Goal: Task Accomplishment & Management: Manage account settings

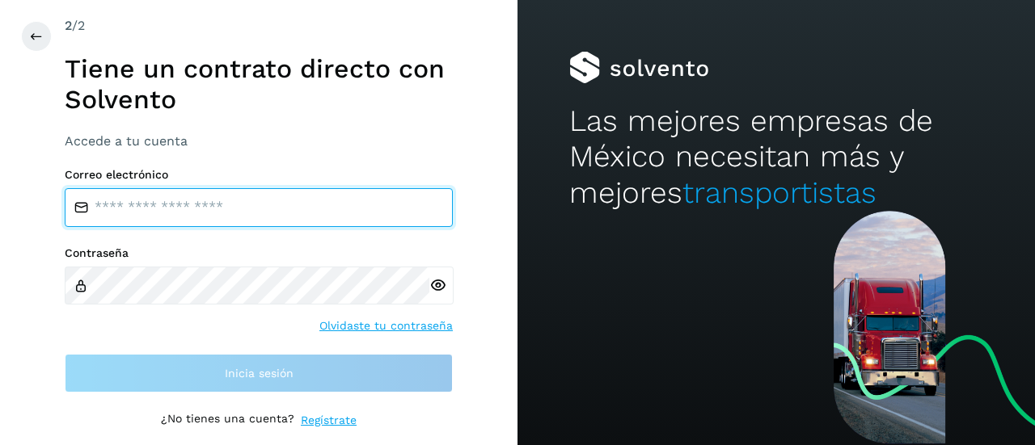
click at [187, 213] on input "email" at bounding box center [259, 207] width 388 height 39
type input "**********"
click at [168, 218] on input "email" at bounding box center [259, 207] width 388 height 39
type input "**********"
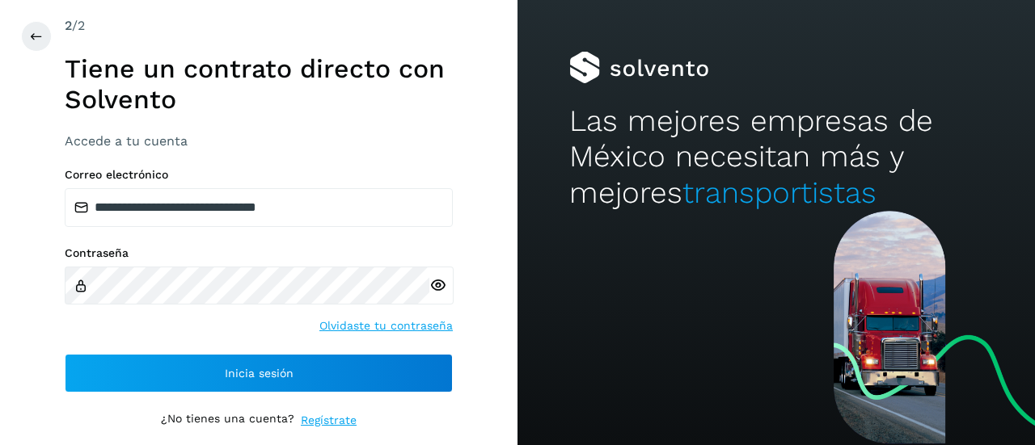
click at [437, 286] on icon at bounding box center [437, 285] width 17 height 17
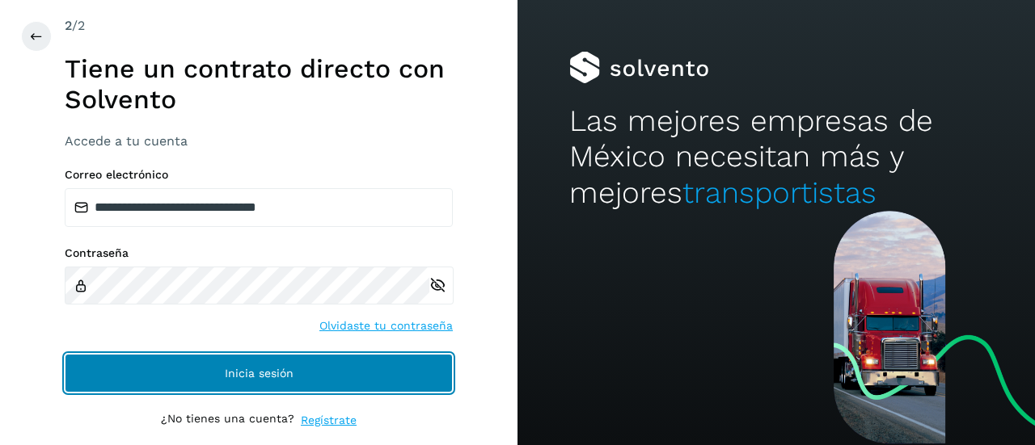
click at [276, 368] on span "Inicia sesión" at bounding box center [259, 373] width 69 height 11
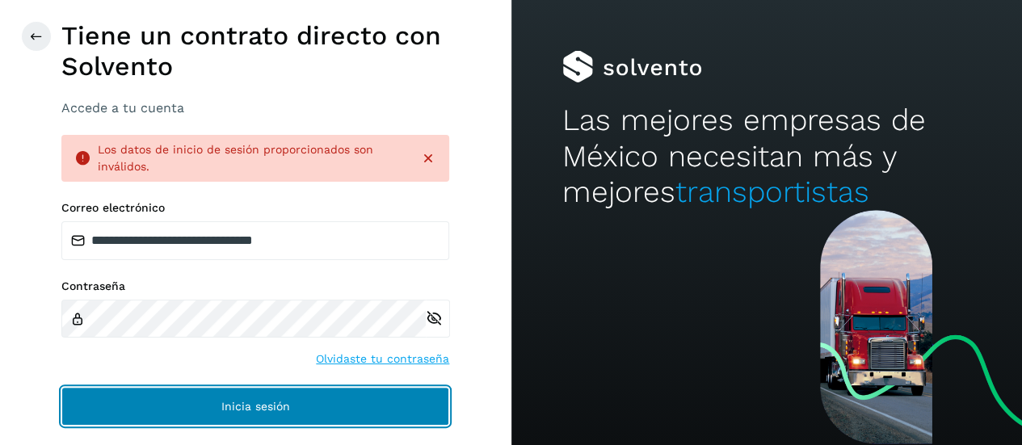
click at [258, 405] on span "Inicia sesión" at bounding box center [255, 406] width 69 height 11
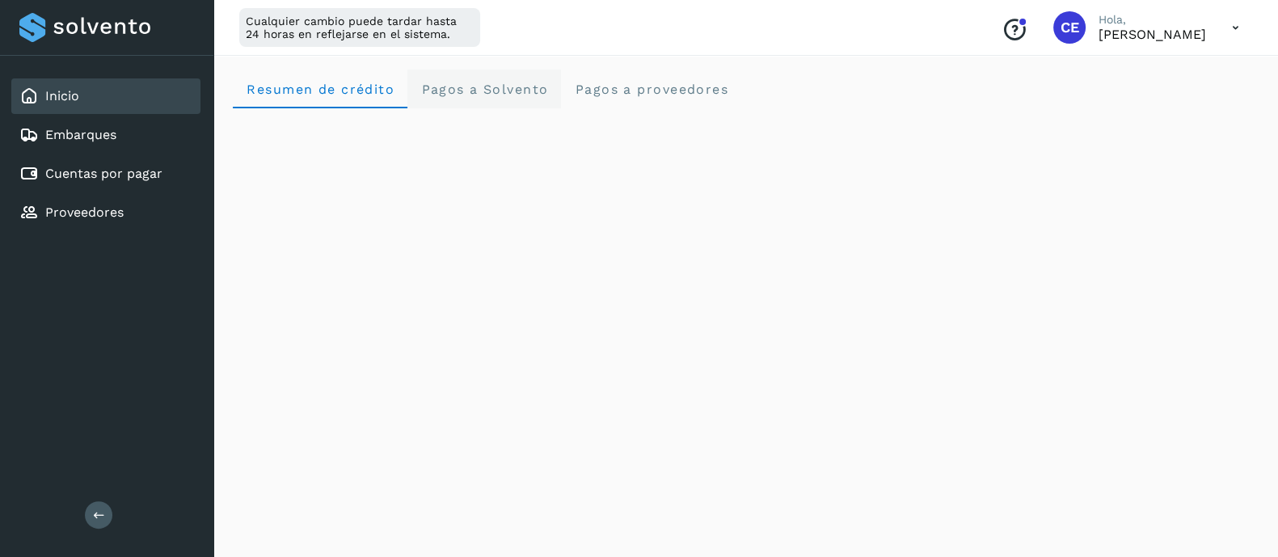
click at [518, 84] on span "Pagos a Solvento" at bounding box center [484, 89] width 128 height 15
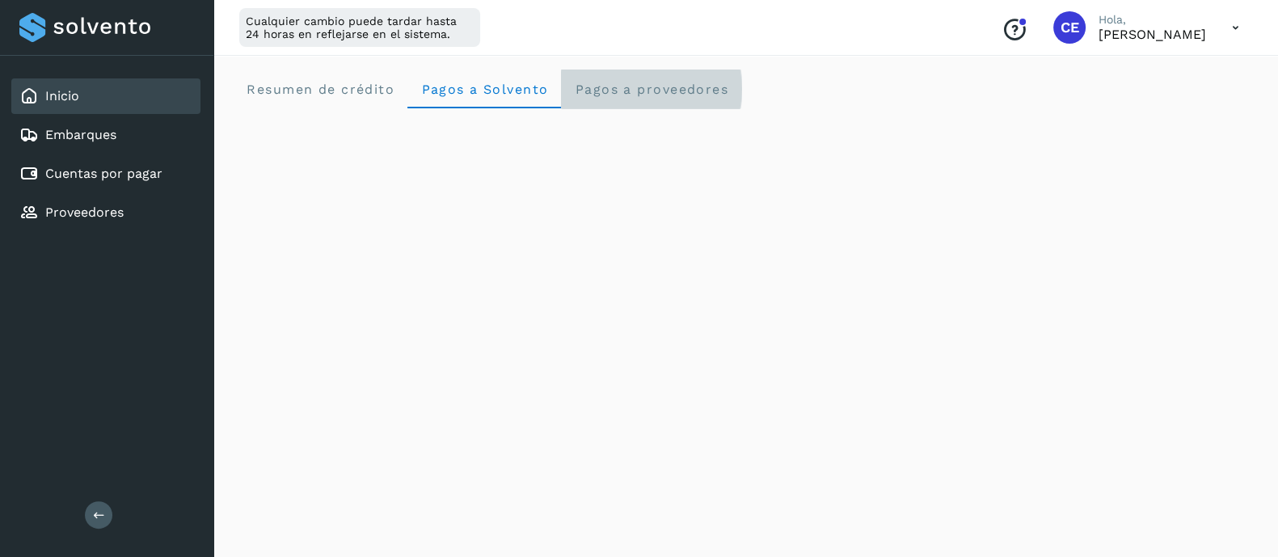
click at [631, 91] on span "Pagos a proveedores" at bounding box center [651, 89] width 154 height 15
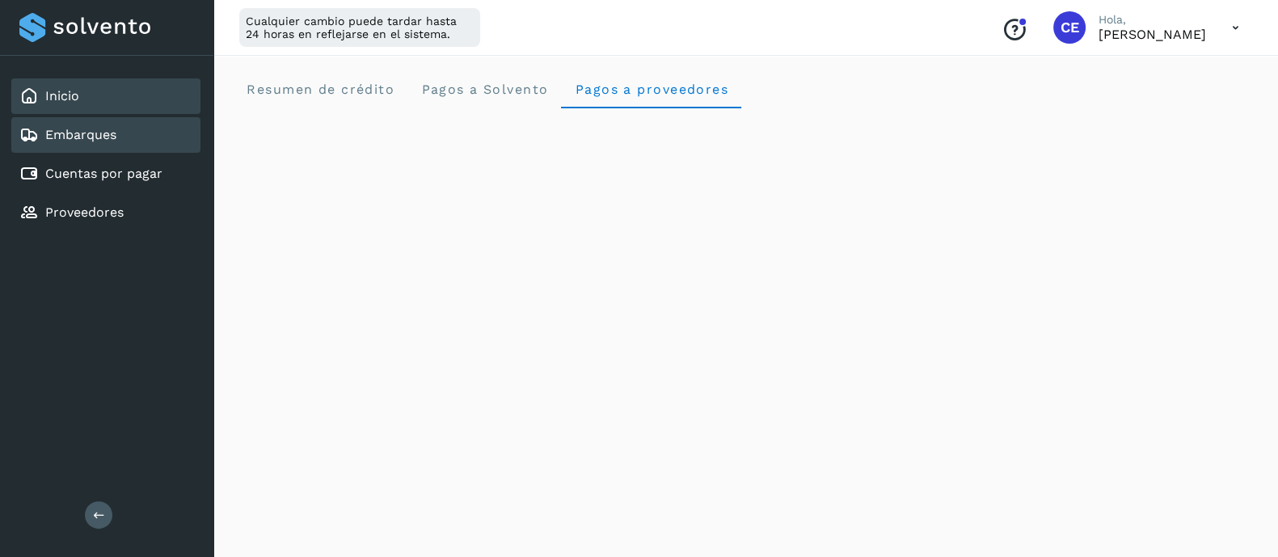
click at [123, 151] on div "Embarques" at bounding box center [105, 135] width 189 height 36
click at [104, 123] on div "Embarques" at bounding box center [105, 135] width 189 height 36
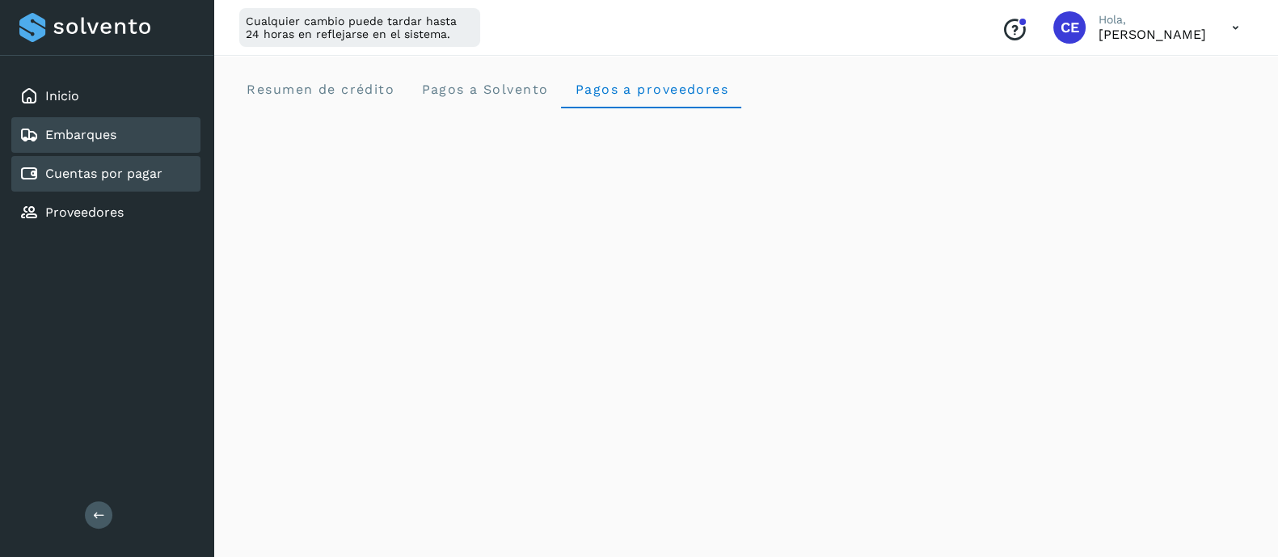
click at [95, 171] on link "Cuentas por pagar" at bounding box center [103, 173] width 117 height 15
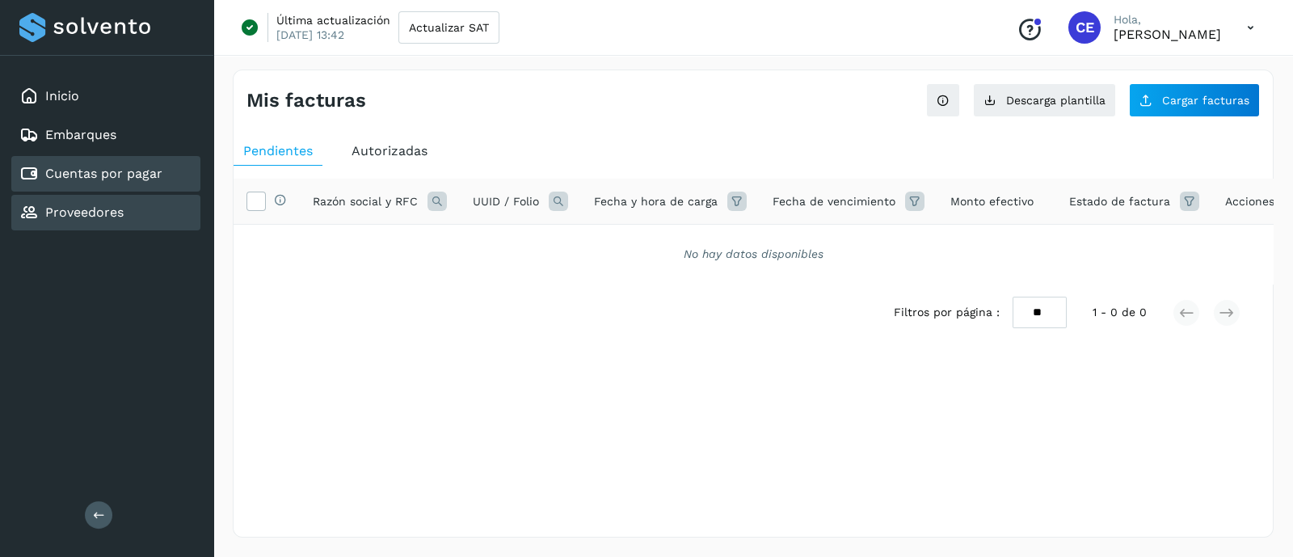
click at [89, 209] on link "Proveedores" at bounding box center [84, 211] width 78 height 15
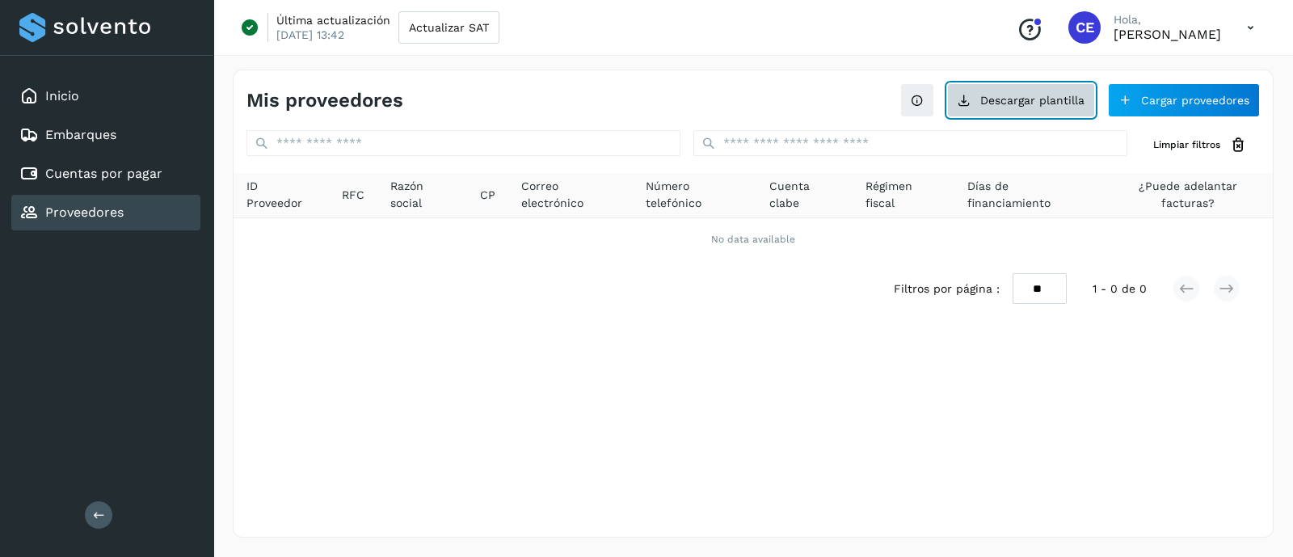
click at [1020, 100] on button "Descargar plantilla" at bounding box center [1021, 100] width 148 height 34
click at [585, 340] on div "Mis proveedores Descargar plantilla Cargar proveedores Limpiar filtros ID Prove…" at bounding box center [753, 304] width 1041 height 468
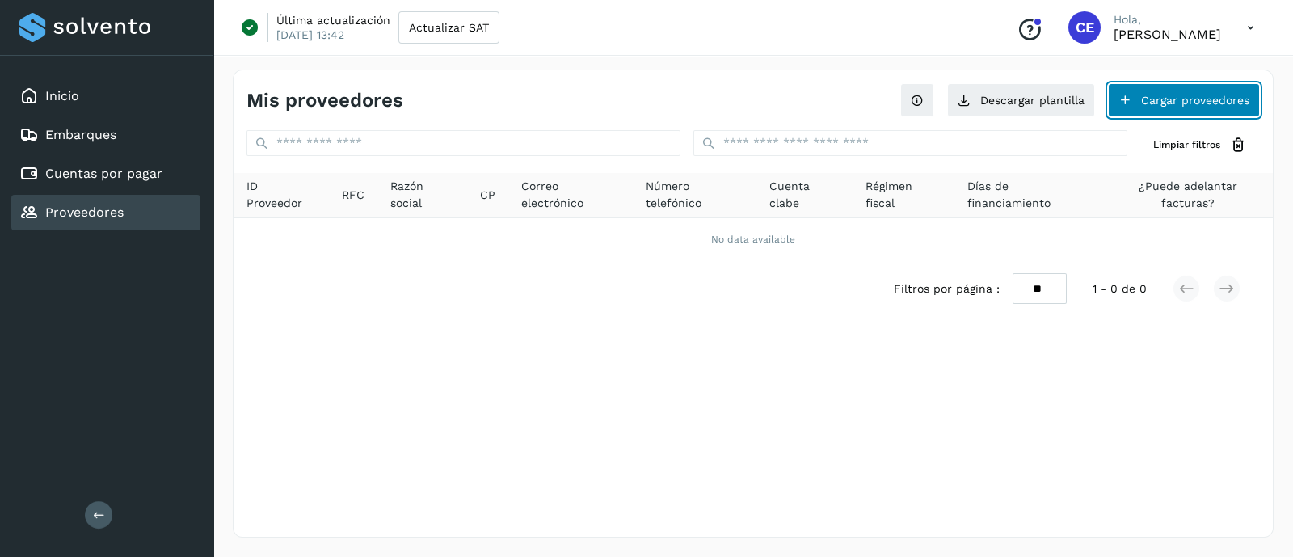
click at [1034, 99] on button "Cargar proveedores" at bounding box center [1184, 100] width 152 height 34
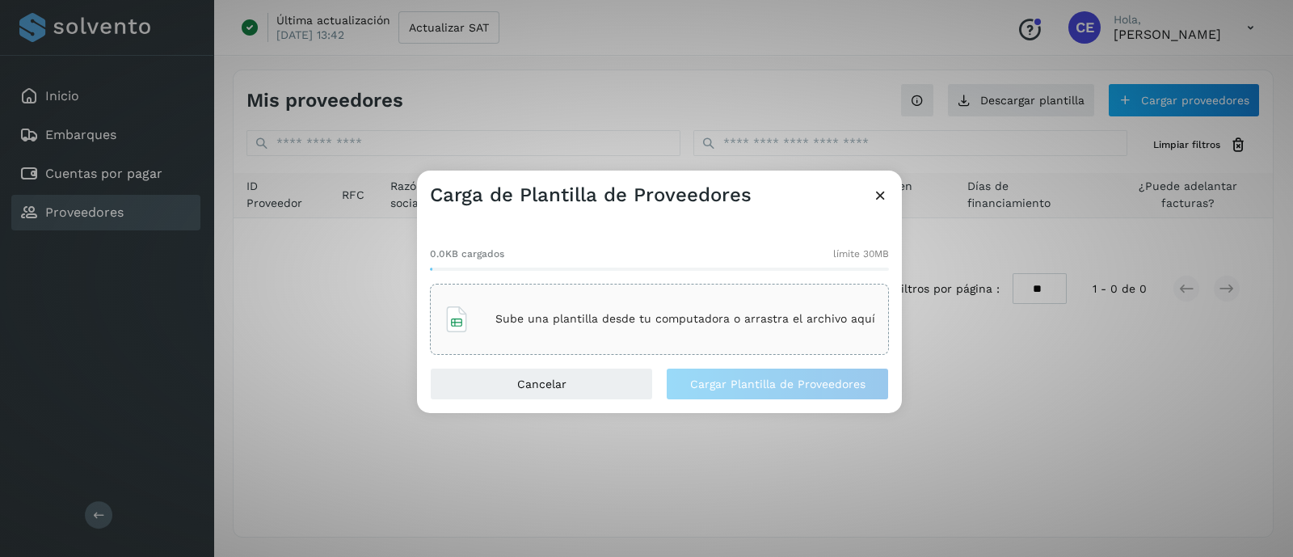
click at [882, 200] on icon at bounding box center [880, 195] width 17 height 17
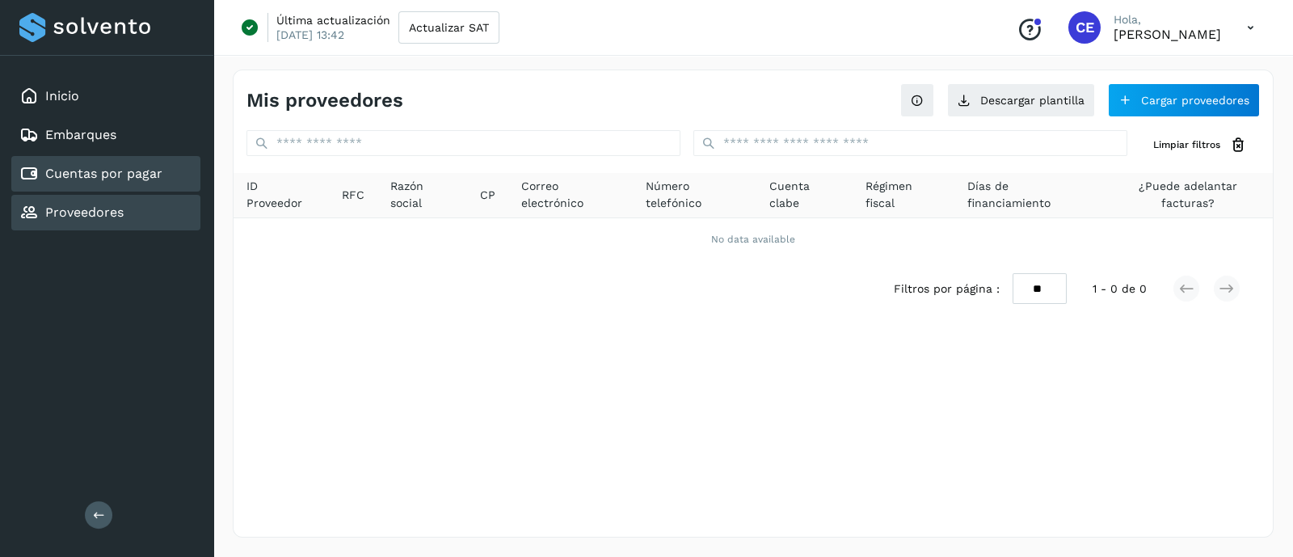
click at [121, 166] on link "Cuentas por pagar" at bounding box center [103, 173] width 117 height 15
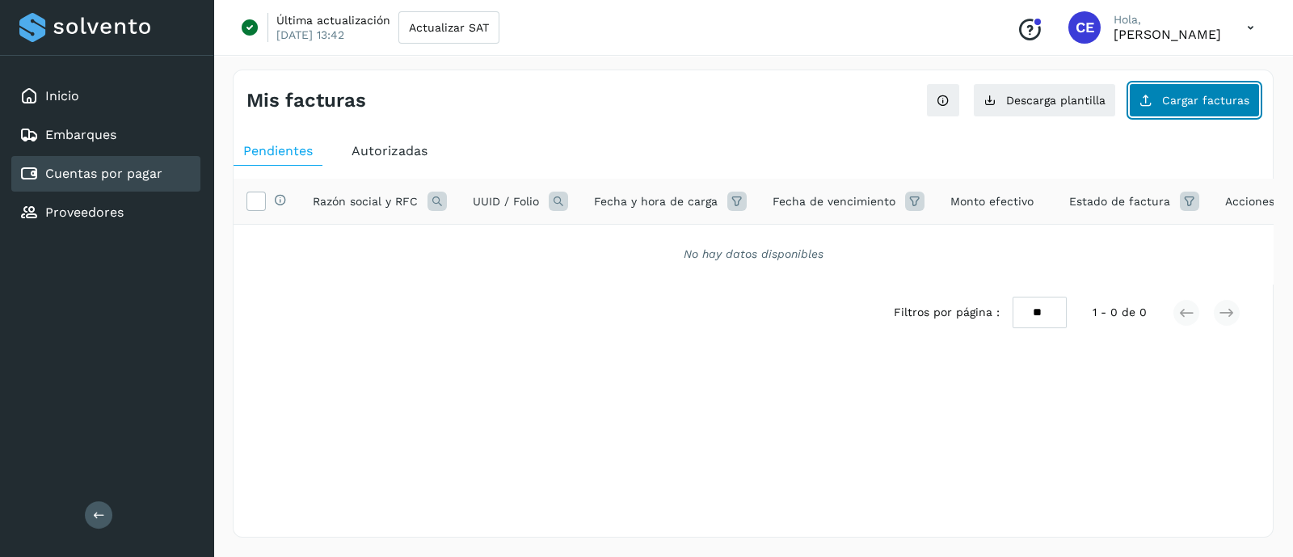
click at [1034, 107] on button "Cargar facturas" at bounding box center [1194, 100] width 131 height 34
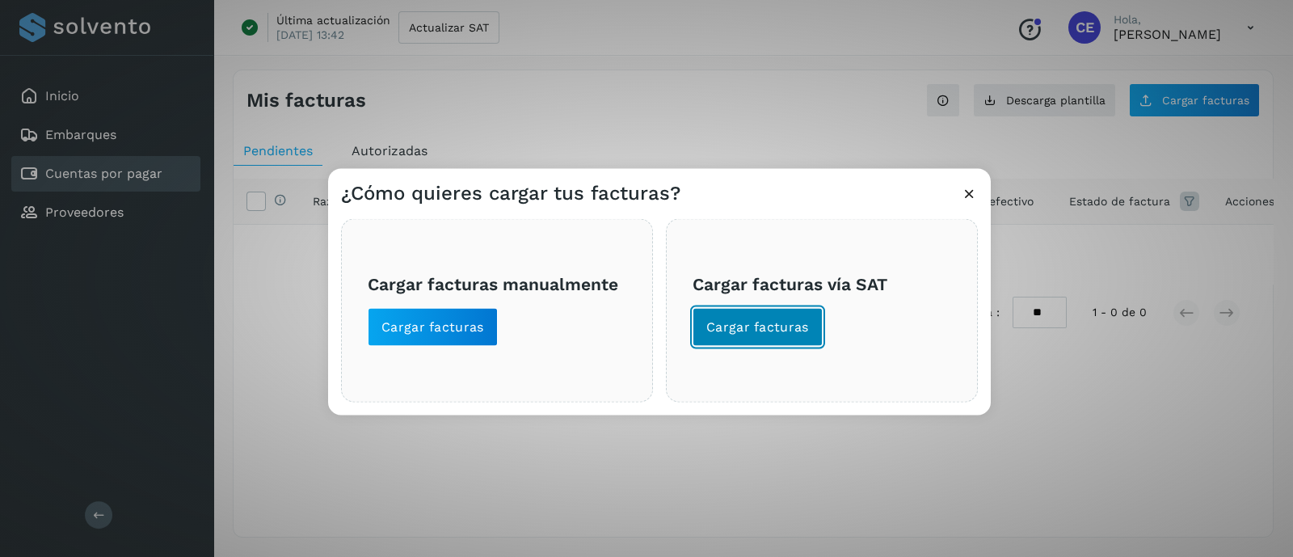
click at [743, 321] on span "Cargar facturas" at bounding box center [757, 327] width 103 height 18
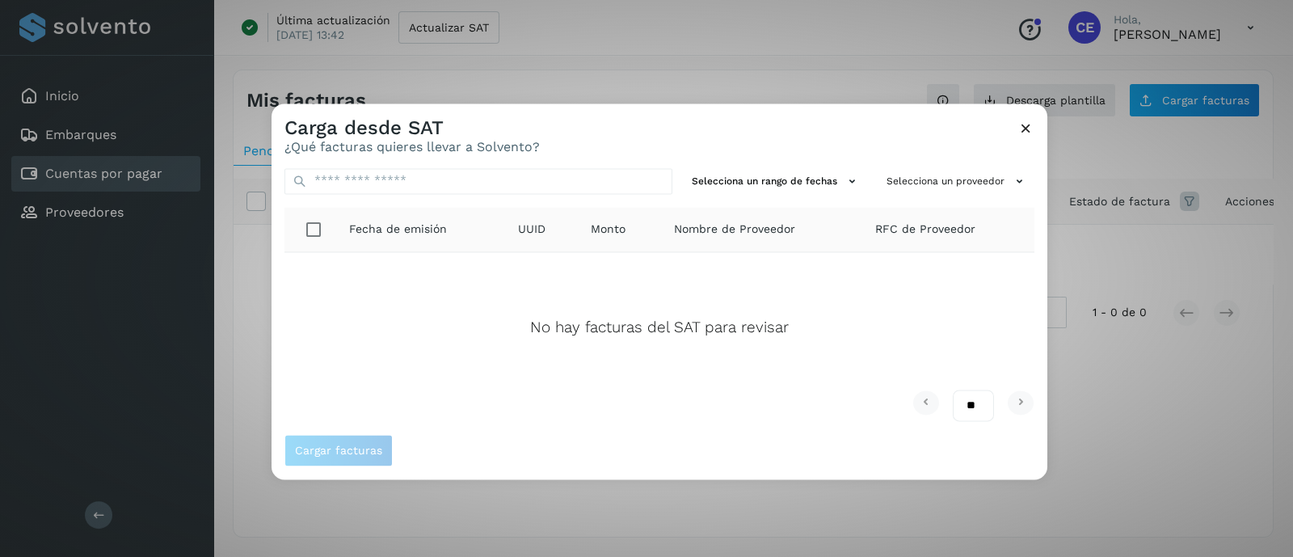
click at [1031, 125] on icon at bounding box center [1026, 128] width 17 height 17
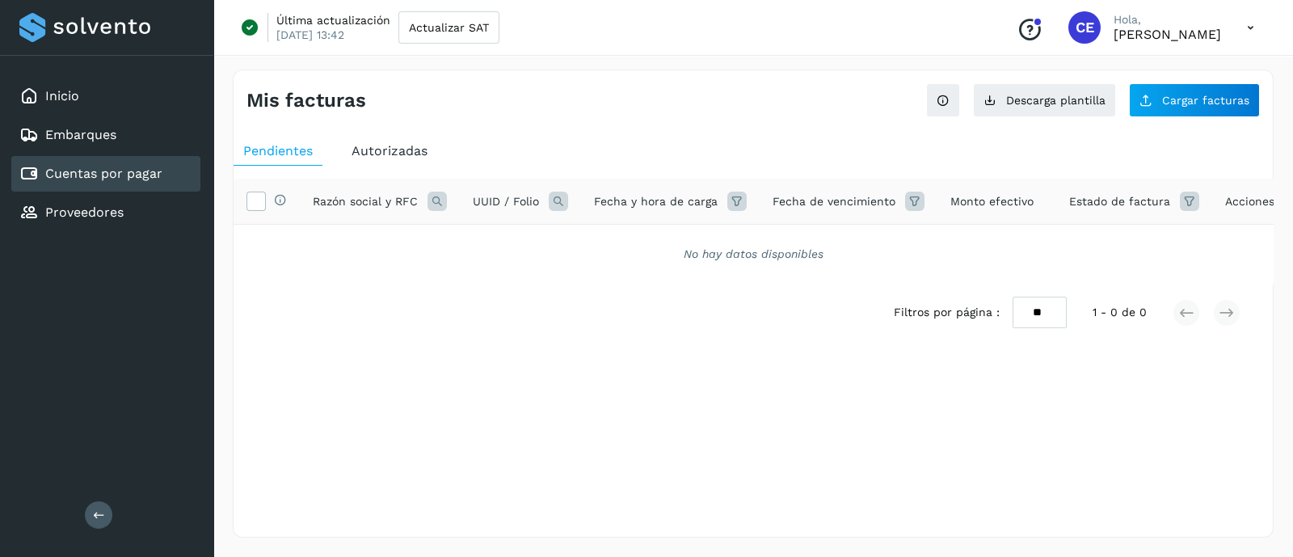
click at [404, 157] on span "Autorizadas" at bounding box center [390, 150] width 76 height 15
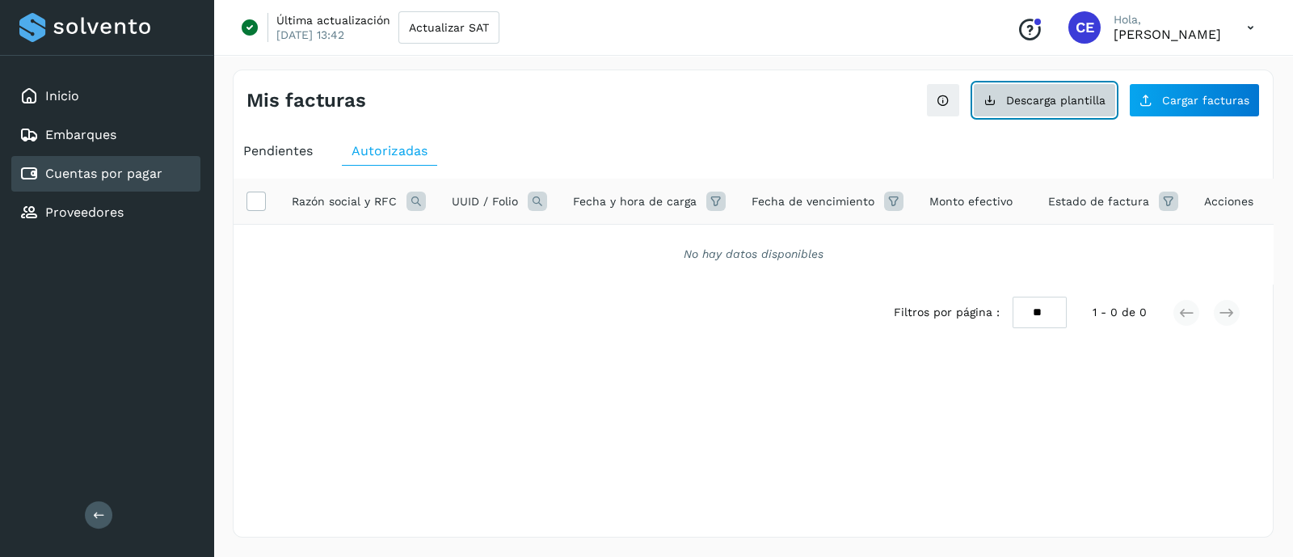
click at [1028, 97] on span "Descarga plantilla" at bounding box center [1055, 100] width 99 height 11
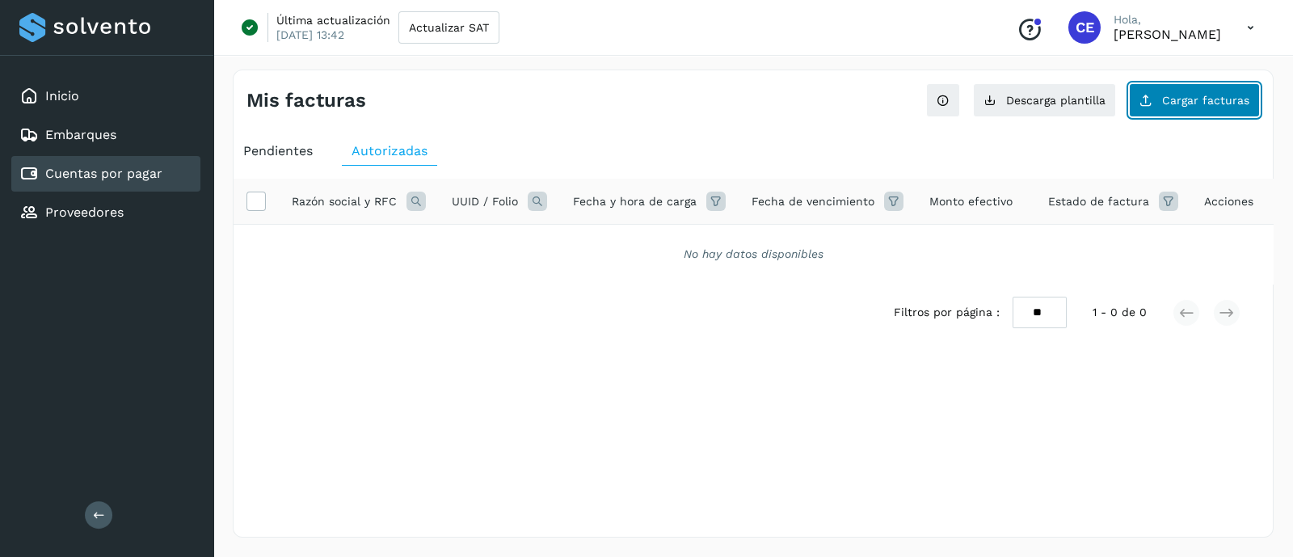
click at [1034, 99] on span "Cargar facturas" at bounding box center [1205, 100] width 87 height 11
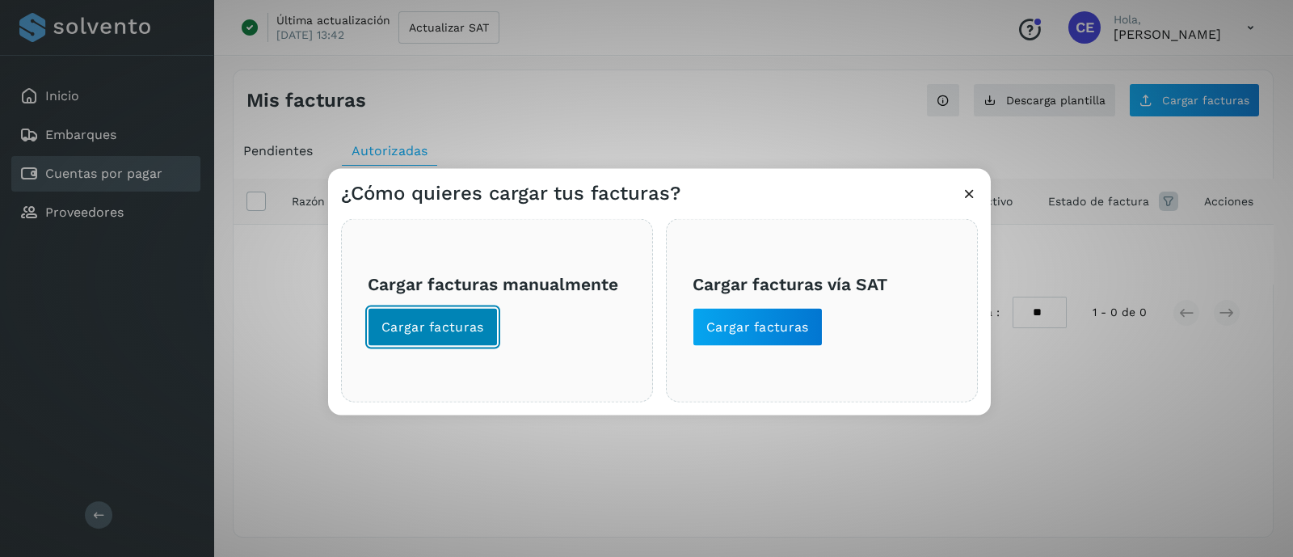
click at [458, 323] on span "Cargar facturas" at bounding box center [432, 327] width 103 height 18
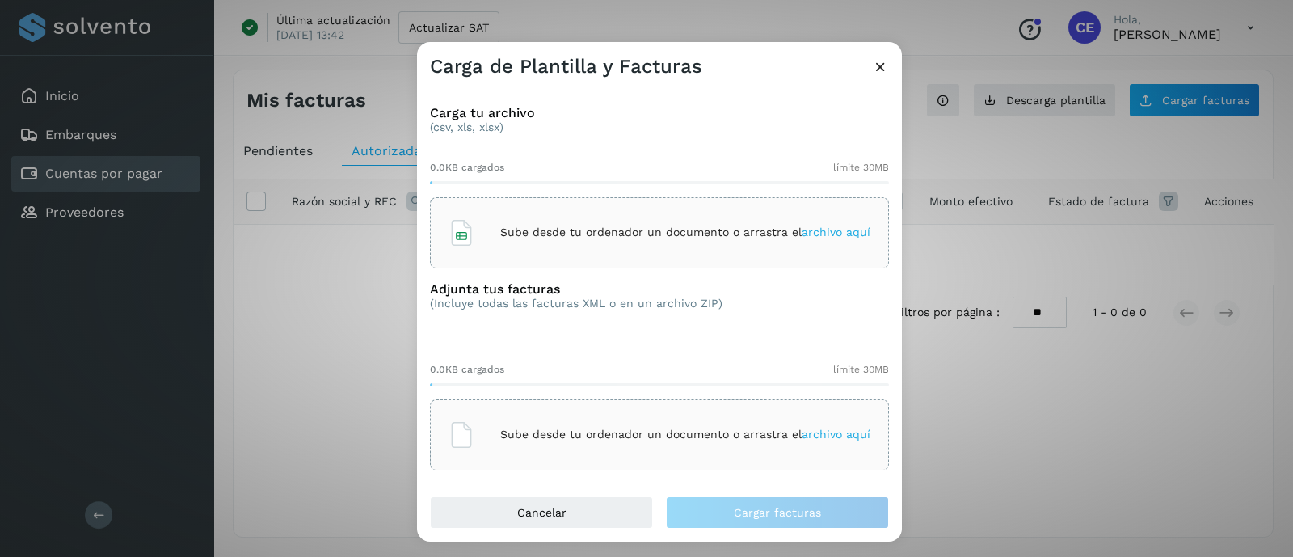
click at [881, 70] on icon at bounding box center [880, 66] width 17 height 17
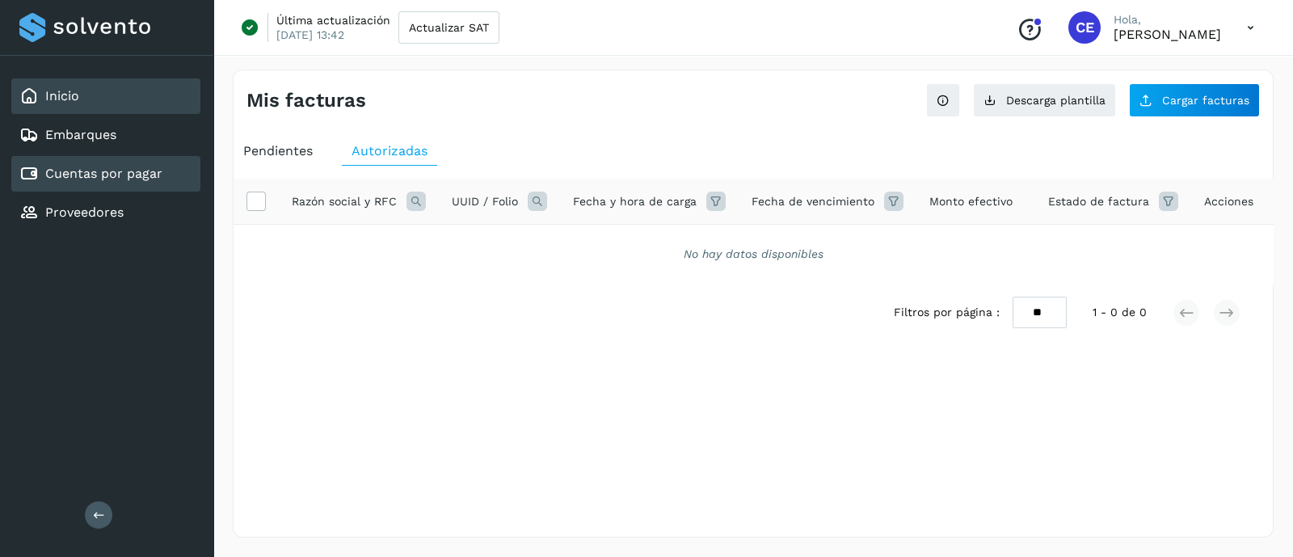
click at [57, 95] on link "Inicio" at bounding box center [62, 95] width 34 height 15
